Goal: Task Accomplishment & Management: Use online tool/utility

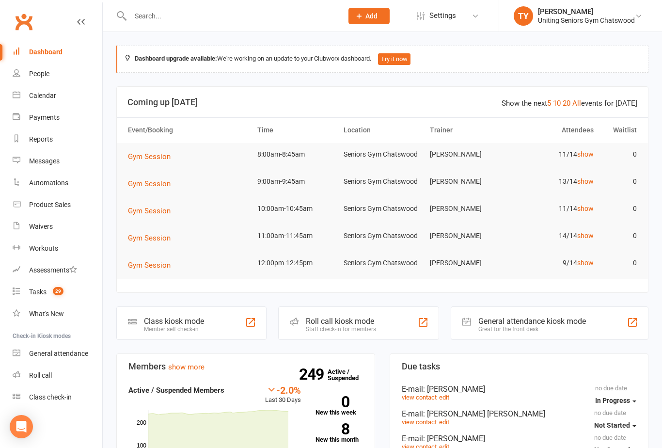
click at [235, 322] on div "Class kiosk mode Member self check-in" at bounding box center [191, 322] width 150 height 33
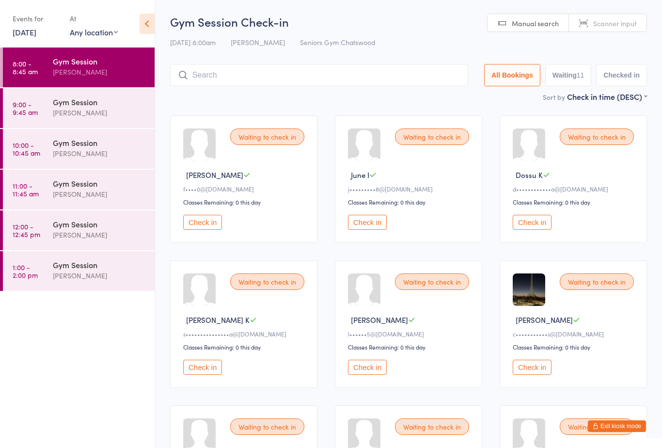
click at [91, 58] on div "Gym Session" at bounding box center [100, 61] width 94 height 11
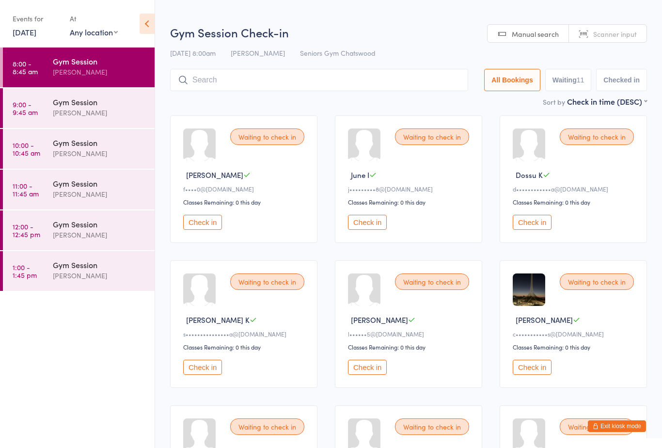
click at [538, 225] on button "Check in" at bounding box center [532, 222] width 39 height 15
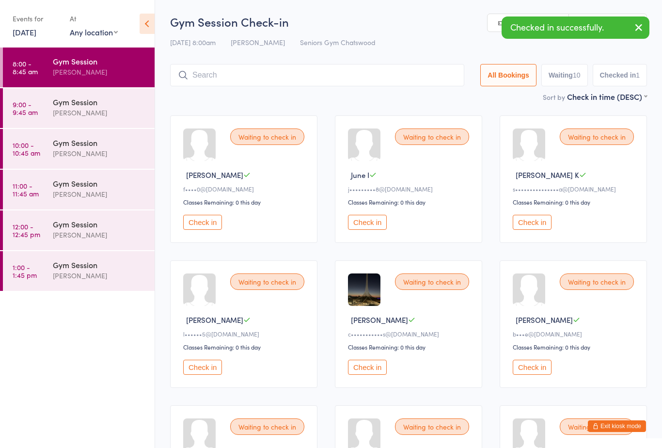
click at [530, 225] on button "Check in" at bounding box center [532, 222] width 39 height 15
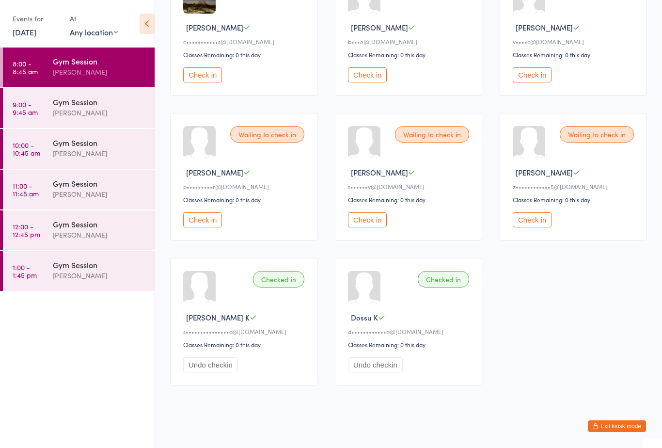
scroll to position [294, 0]
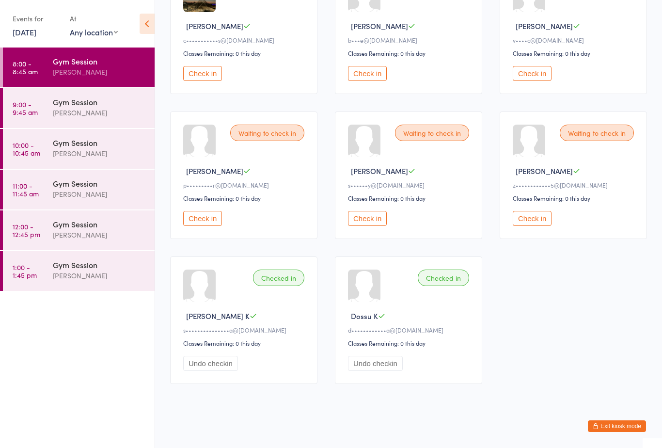
click at [206, 81] on button "Check in" at bounding box center [202, 73] width 39 height 15
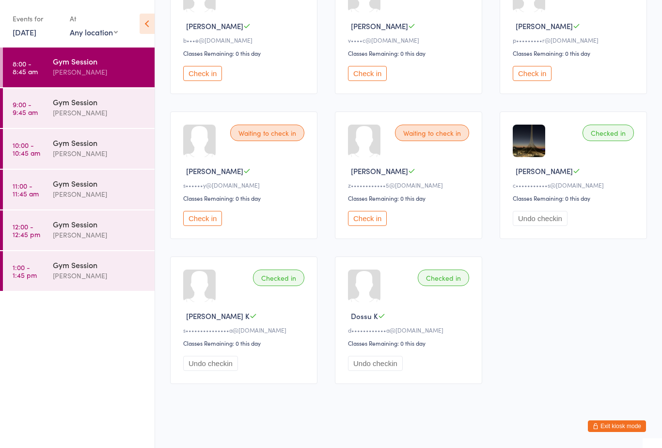
click at [544, 81] on button "Check in" at bounding box center [532, 73] width 39 height 15
click at [204, 81] on button "Check in" at bounding box center [202, 73] width 39 height 15
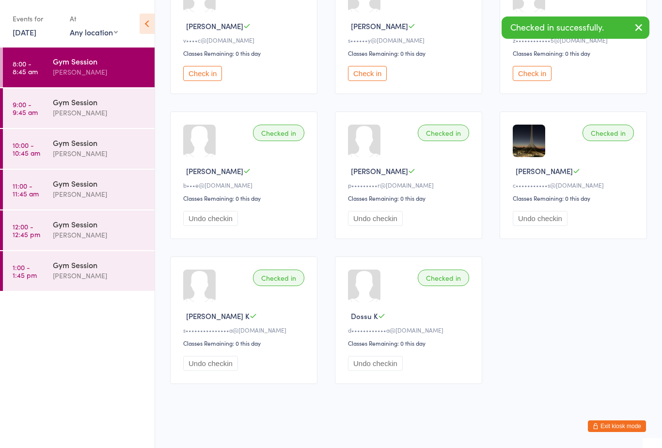
click at [202, 81] on button "Check in" at bounding box center [202, 73] width 39 height 15
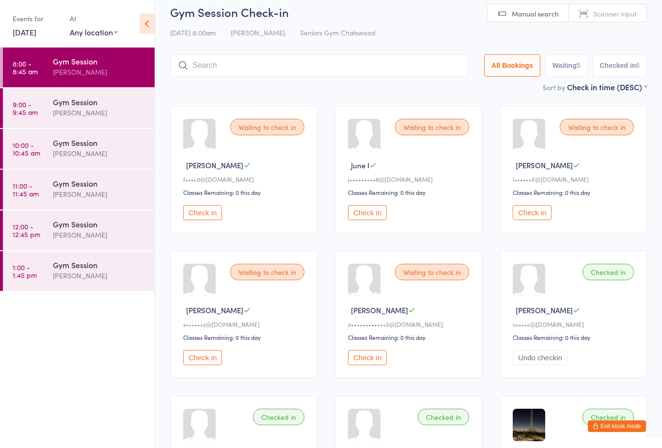
scroll to position [0, 0]
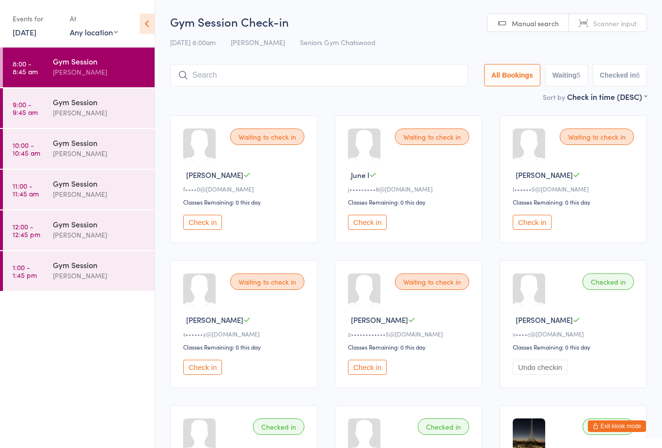
click at [250, 63] on div "Gym Session Check-in 14 Oct 8:00am Tiffany Yeong Seniors Gym Chatswood Manual s…" at bounding box center [408, 53] width 477 height 78
click at [228, 76] on input "search" at bounding box center [319, 75] width 298 height 22
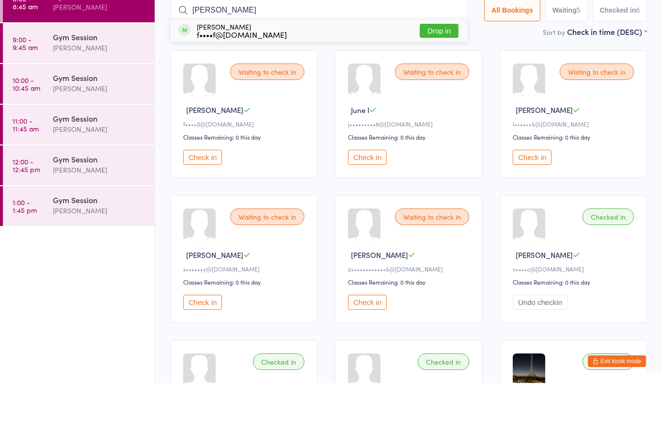
type input "Fenn"
click at [427, 89] on button "Drop in" at bounding box center [439, 96] width 39 height 14
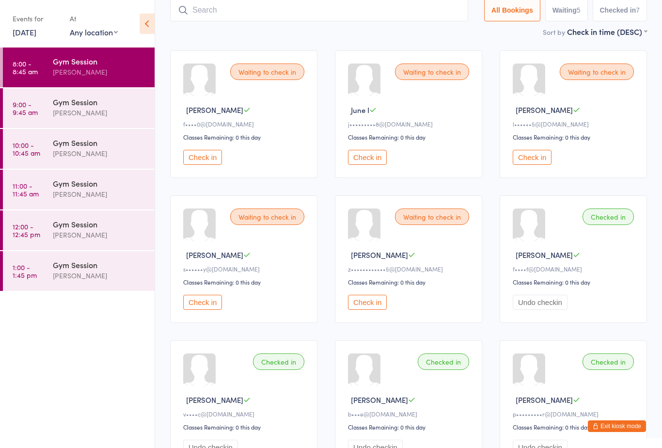
click at [535, 164] on button "Check in" at bounding box center [532, 157] width 39 height 15
click at [204, 165] on button "Check in" at bounding box center [202, 157] width 39 height 15
